Goal: Communication & Community: Share content

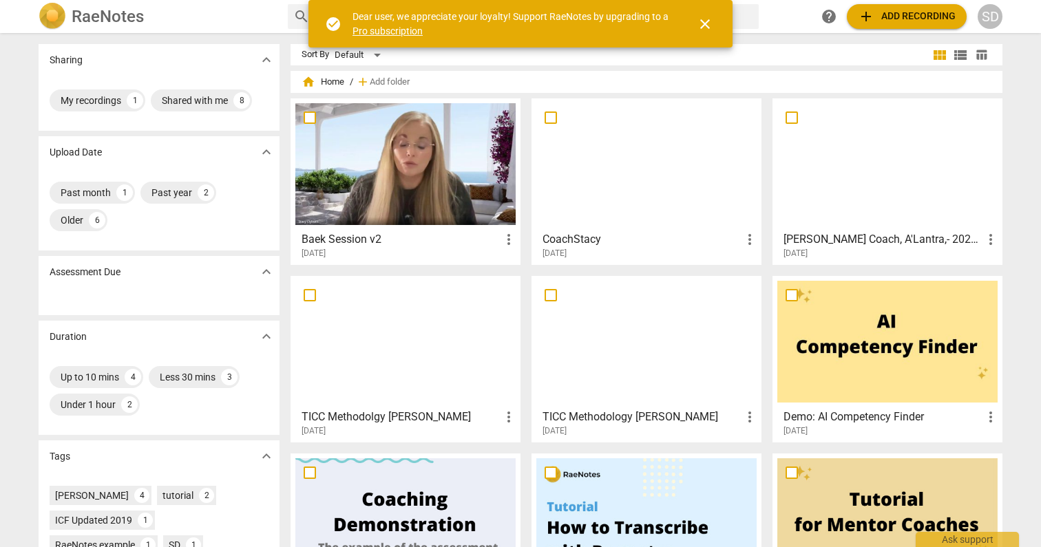
click at [505, 239] on span "more_vert" at bounding box center [508, 239] width 17 height 17
click at [438, 176] on div at bounding box center [520, 273] width 1041 height 547
click at [438, 176] on div at bounding box center [405, 164] width 220 height 122
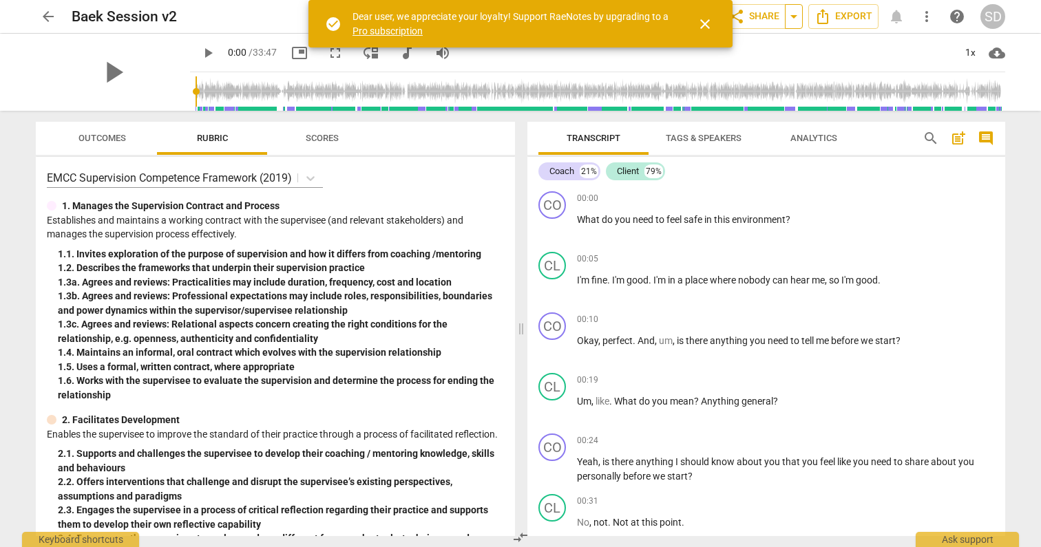
click at [792, 14] on span "arrow_drop_down" at bounding box center [793, 16] width 17 height 17
click at [702, 21] on span "close" at bounding box center [705, 24] width 17 height 17
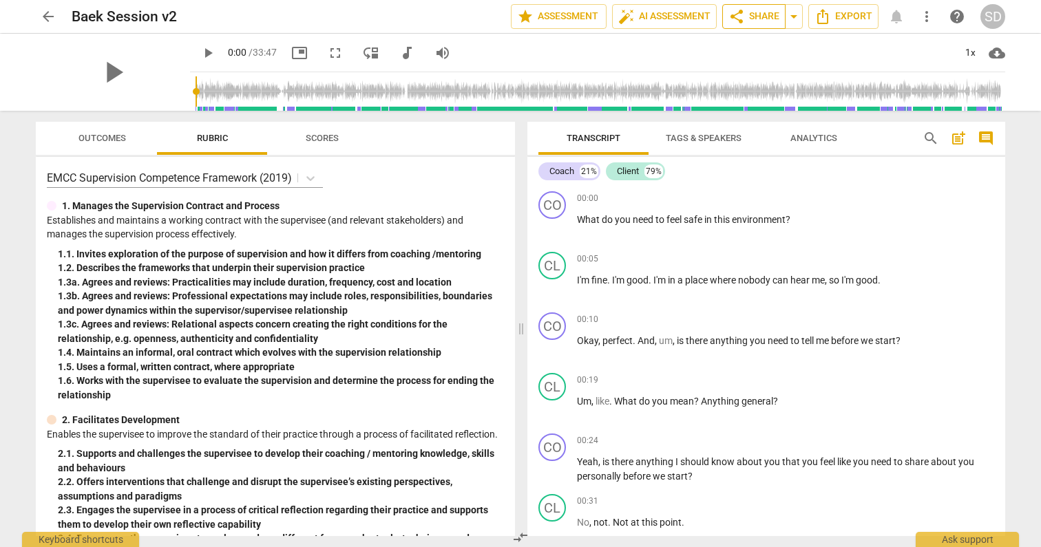
click at [760, 19] on span "share Share" at bounding box center [753, 16] width 51 height 17
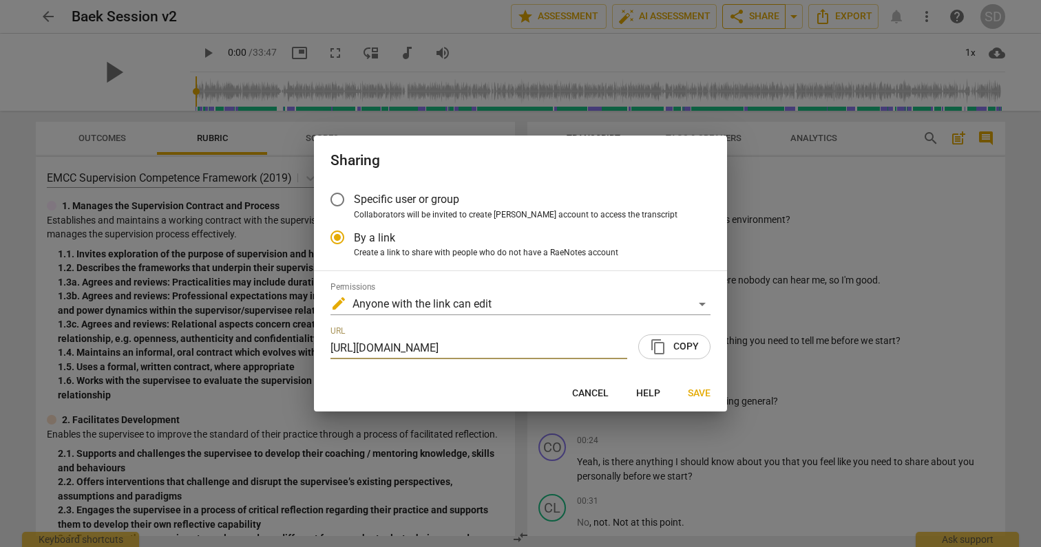
radio input "false"
click at [701, 299] on div "edit Anyone with the link can edit" at bounding box center [520, 304] width 380 height 22
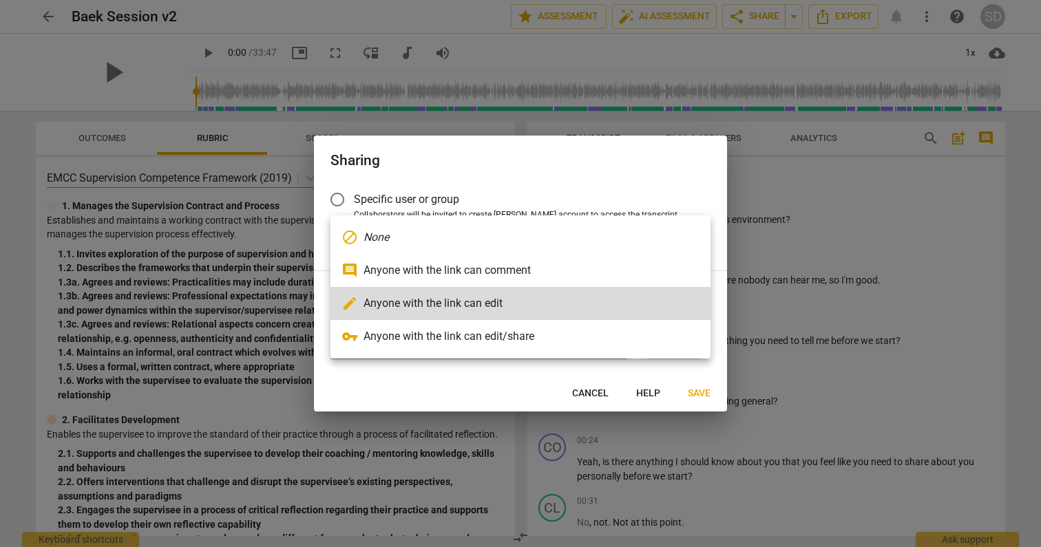
click at [639, 165] on div at bounding box center [520, 273] width 1041 height 547
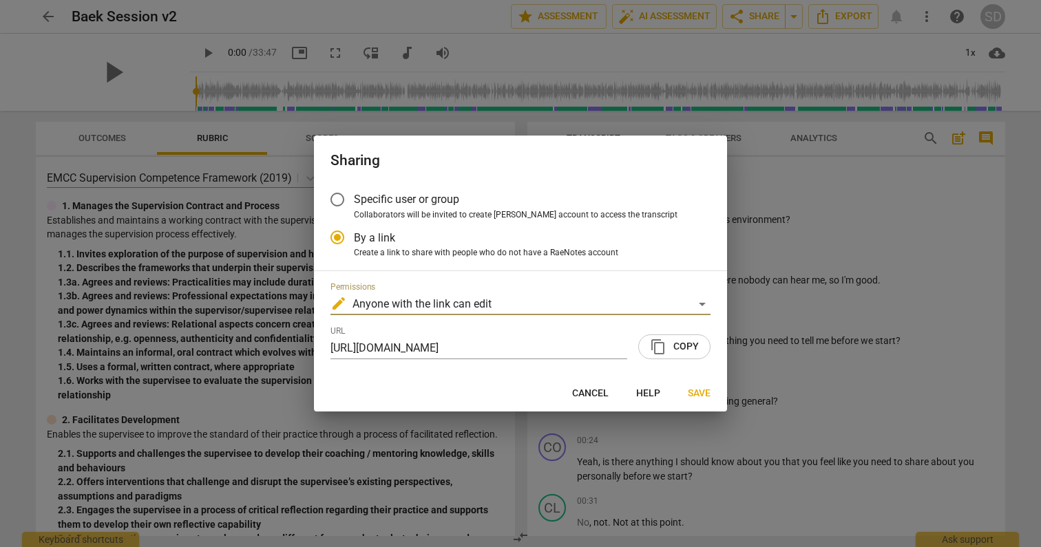
click at [337, 198] on input "Specific user or group" at bounding box center [337, 199] width 33 height 33
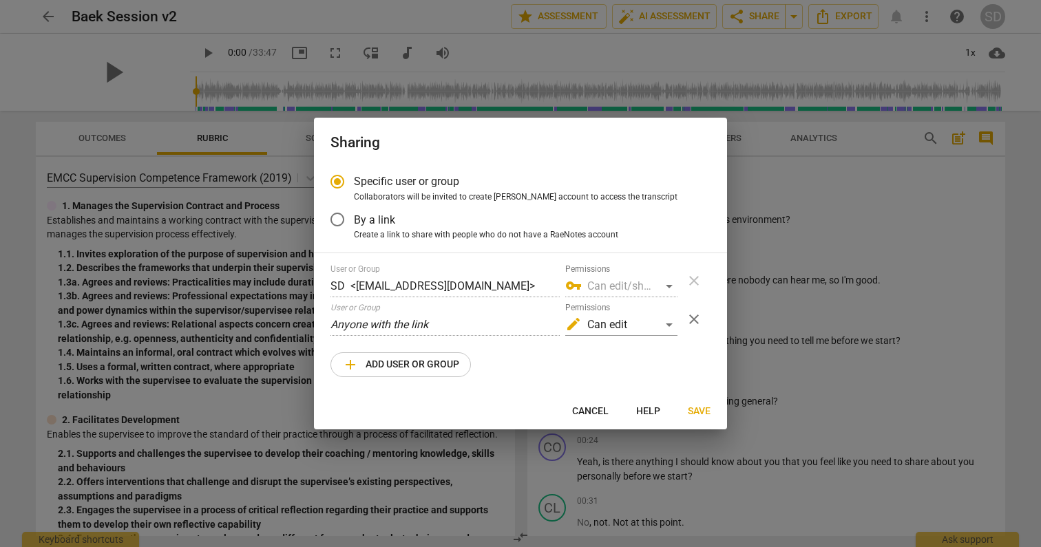
click at [427, 366] on span "add Add user or group" at bounding box center [400, 365] width 117 height 17
radio input "false"
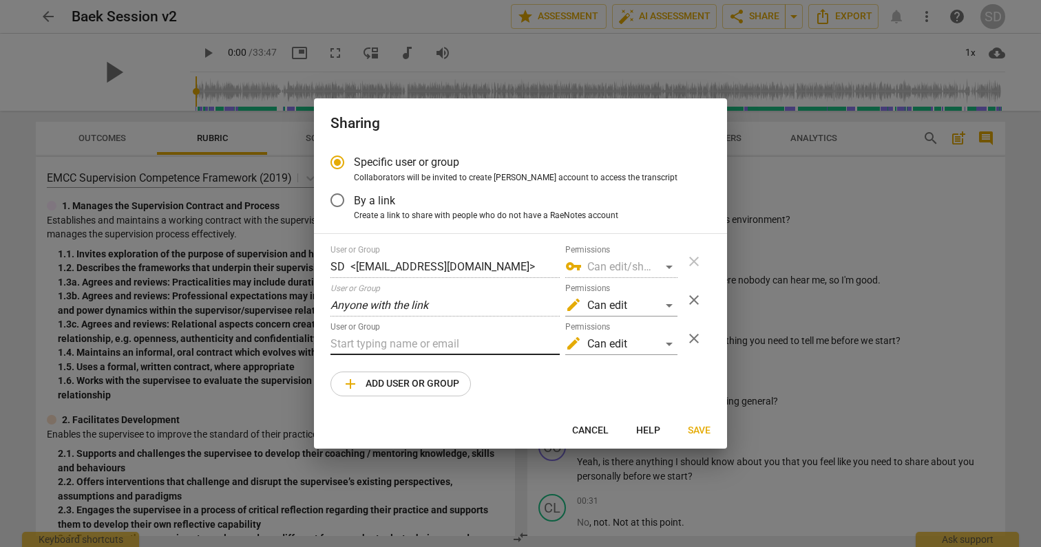
click at [411, 343] on input "text" at bounding box center [444, 344] width 229 height 22
type input "[EMAIL_ADDRESS][DOMAIN_NAME]"
click at [699, 428] on span "Save" at bounding box center [699, 431] width 23 height 14
